Goal: Information Seeking & Learning: Understand process/instructions

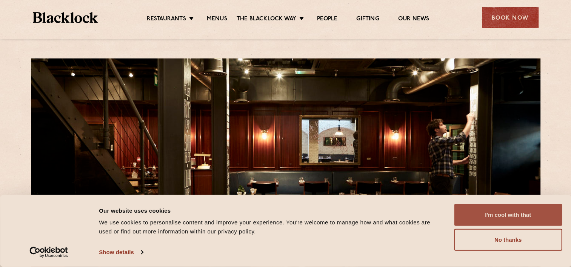
click at [490, 221] on button "I'm cool with that" at bounding box center [508, 215] width 108 height 22
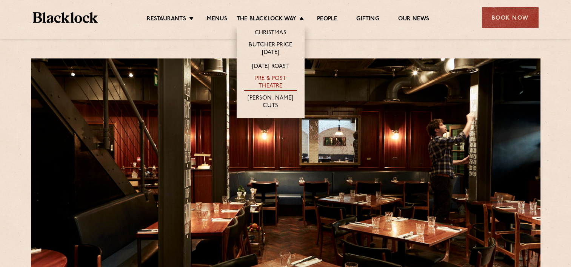
click at [265, 86] on link "Pre & Post Theatre" at bounding box center [270, 83] width 53 height 16
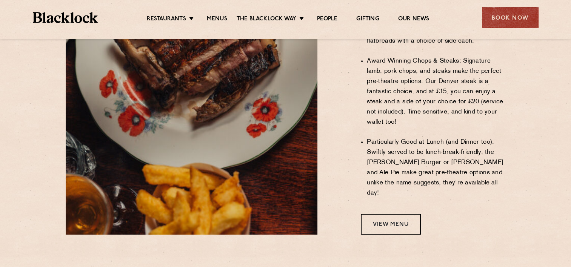
scroll to position [606, 0]
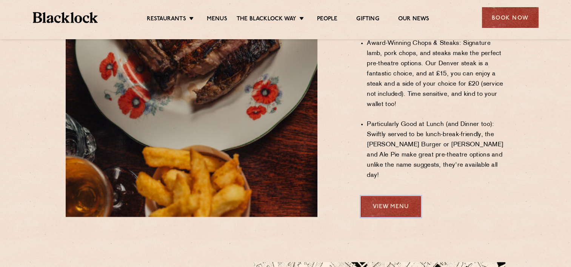
click at [406, 196] on link "View Menu" at bounding box center [391, 206] width 60 height 21
